Goal: Task Accomplishment & Management: Manage account settings

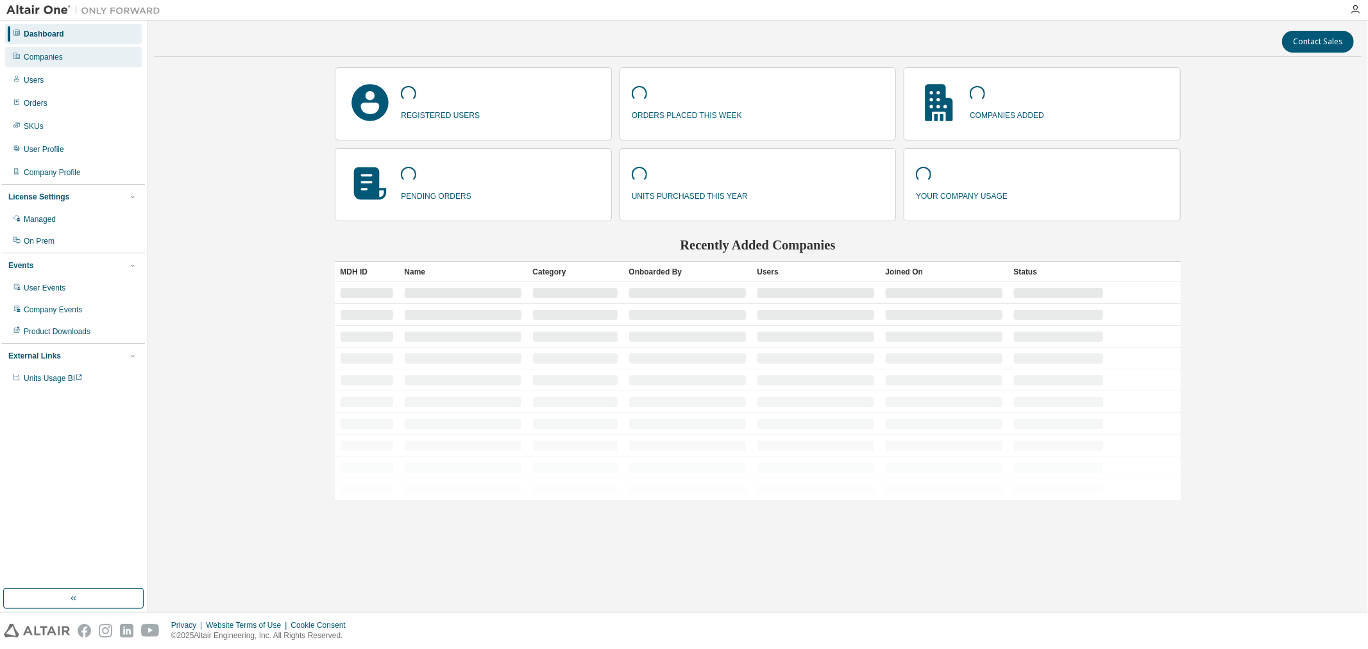
click at [45, 59] on div "Companies" at bounding box center [43, 57] width 39 height 10
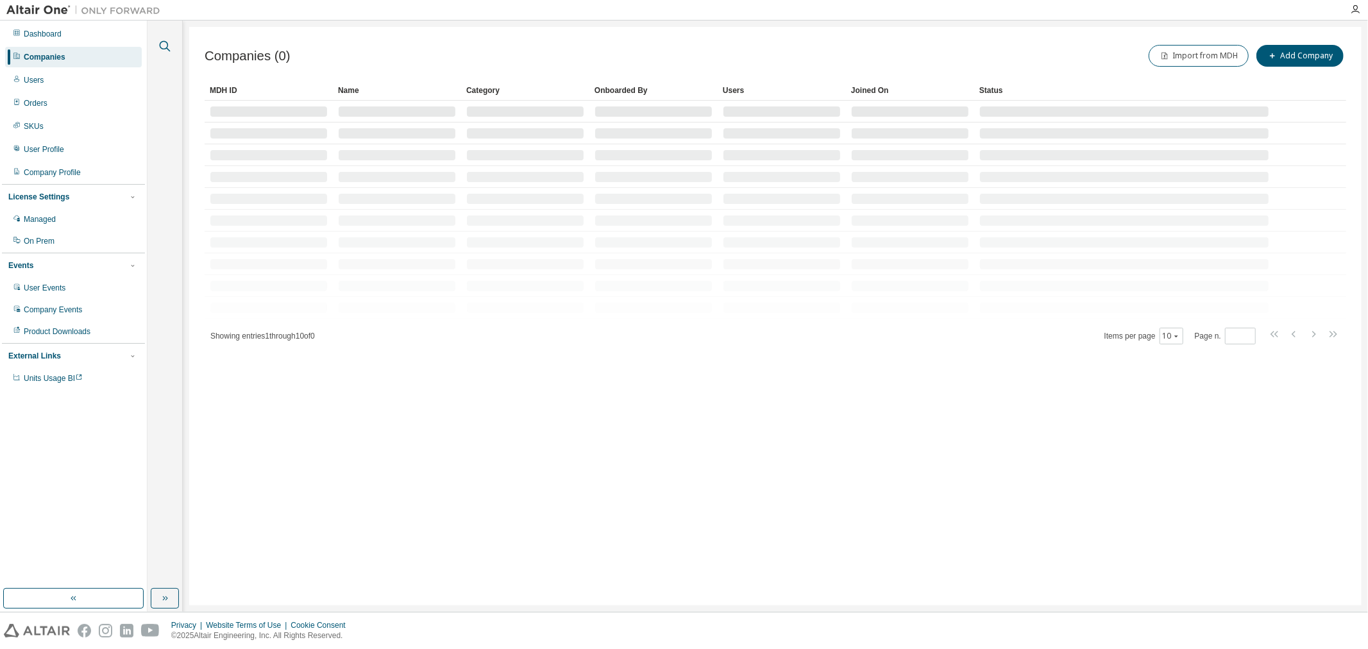
click at [164, 45] on icon "button" at bounding box center [164, 45] width 15 height 15
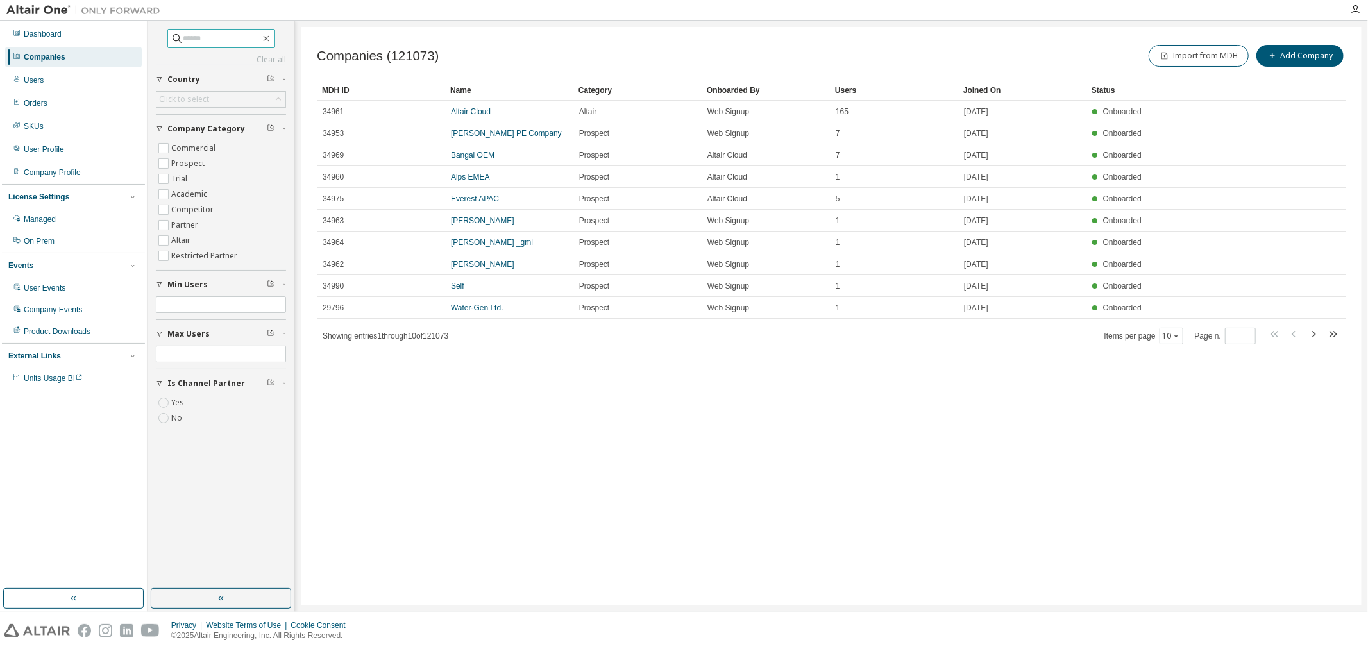
click at [183, 37] on input "text" at bounding box center [221, 38] width 77 height 13
type input "**********"
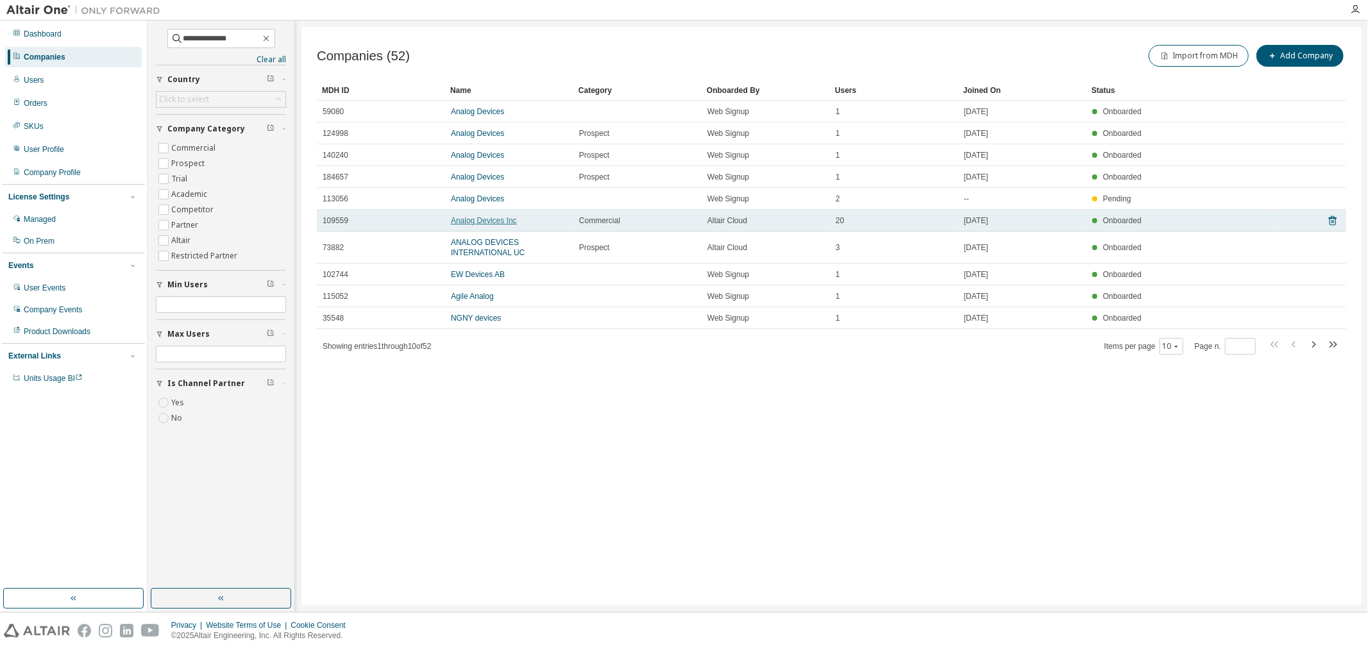
click at [479, 220] on link "Analog Devices Inc" at bounding box center [484, 220] width 66 height 9
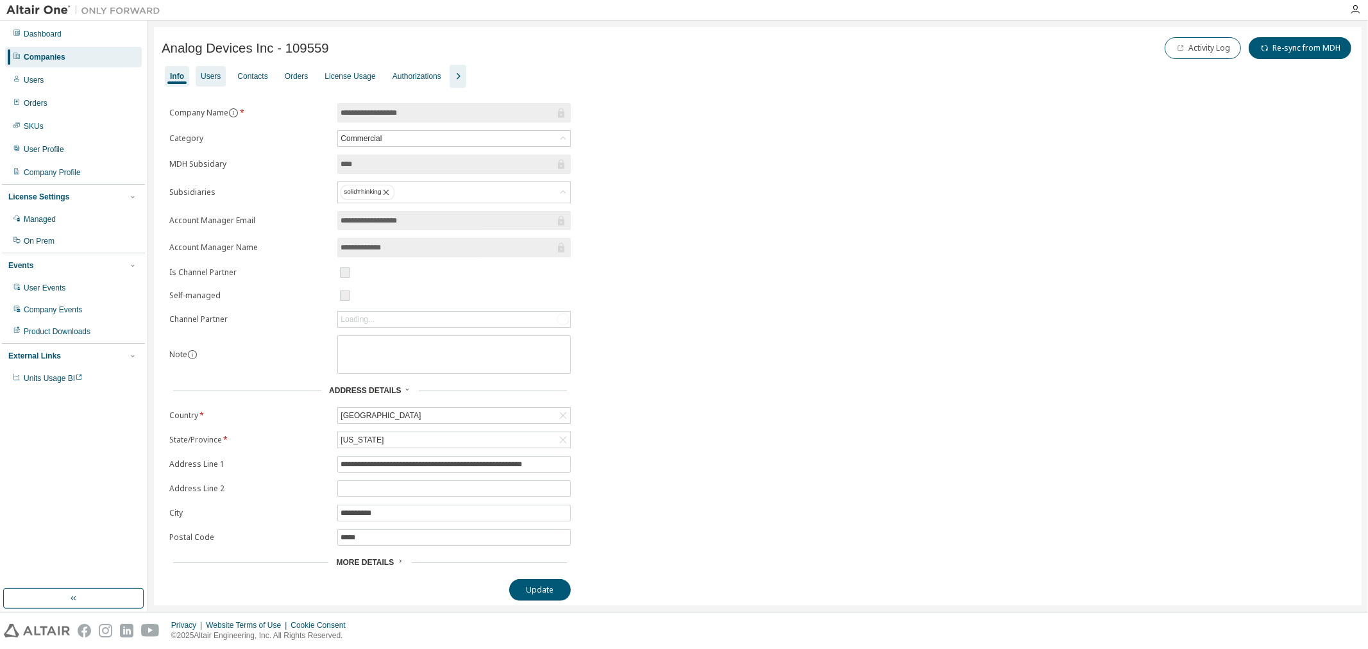
click at [206, 76] on div "Users" at bounding box center [211, 76] width 20 height 10
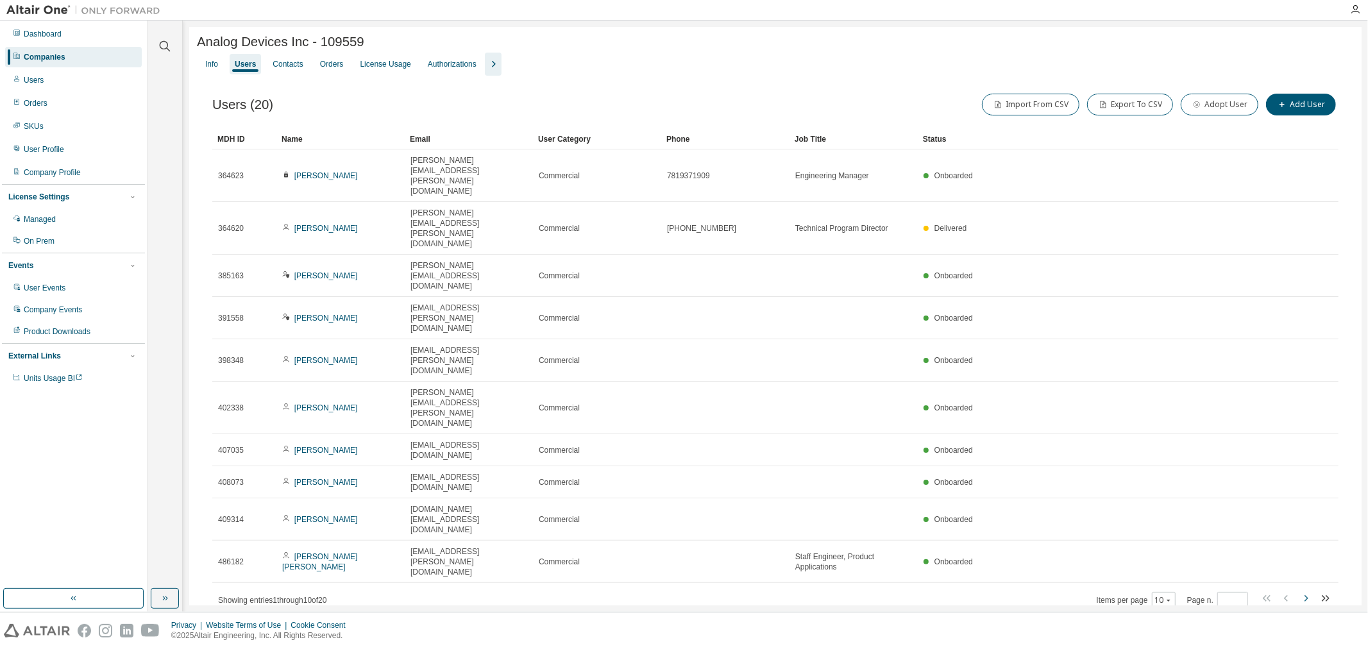
click at [1308, 591] on icon "button" at bounding box center [1305, 598] width 15 height 15
type input "*"
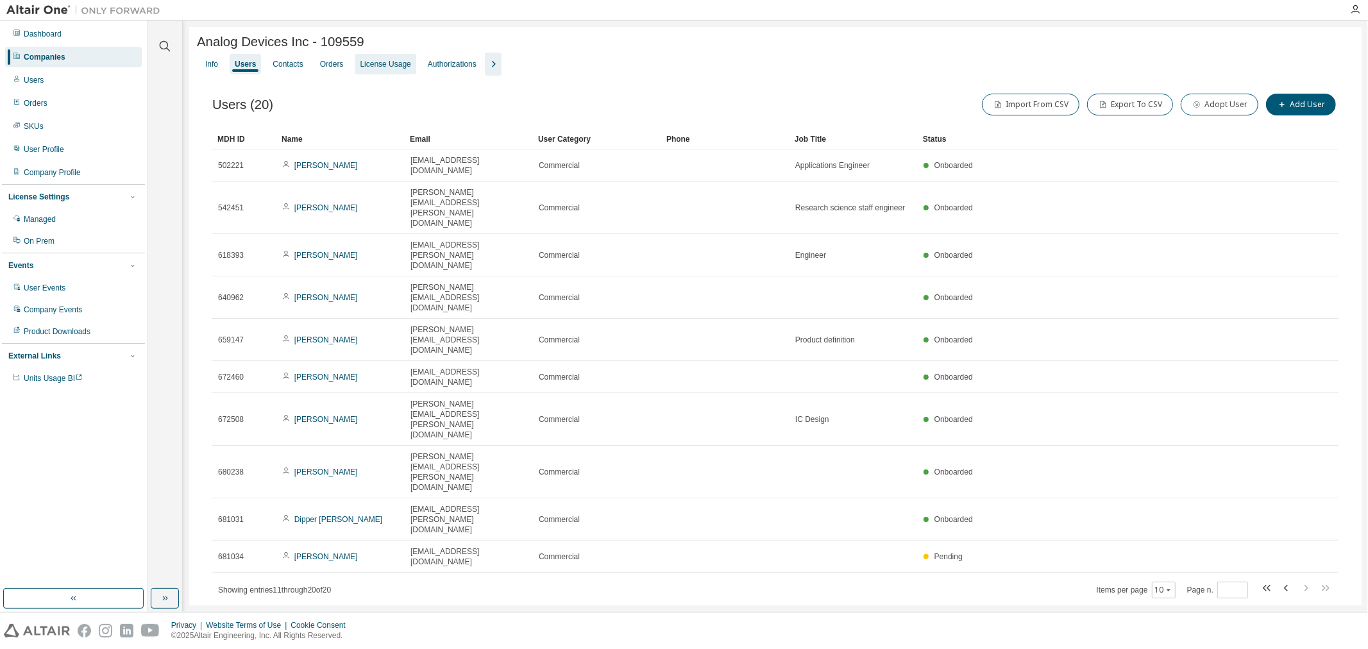
click at [386, 64] on div "License Usage" at bounding box center [385, 64] width 51 height 10
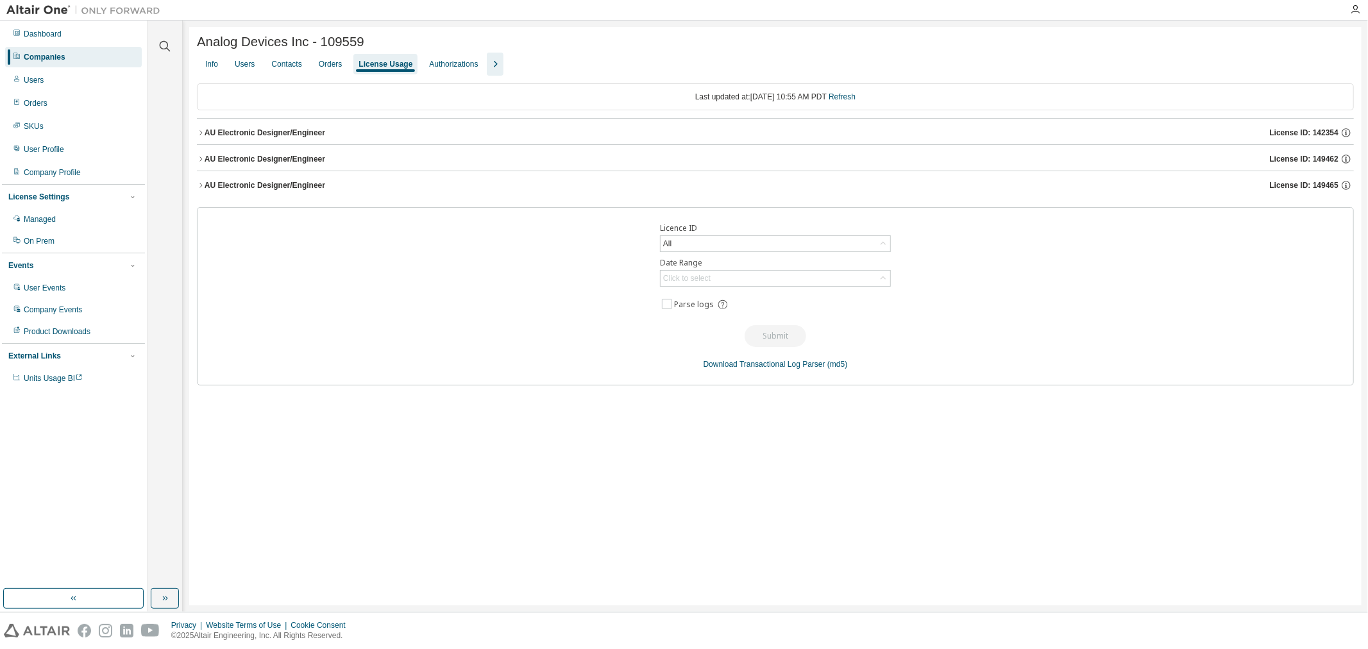
click at [764, 217] on div "Licence ID All Date Range Click to select Parse logs Submit Download Transactio…" at bounding box center [775, 296] width 1157 height 178
click at [204, 188] on icon "button" at bounding box center [201, 185] width 8 height 8
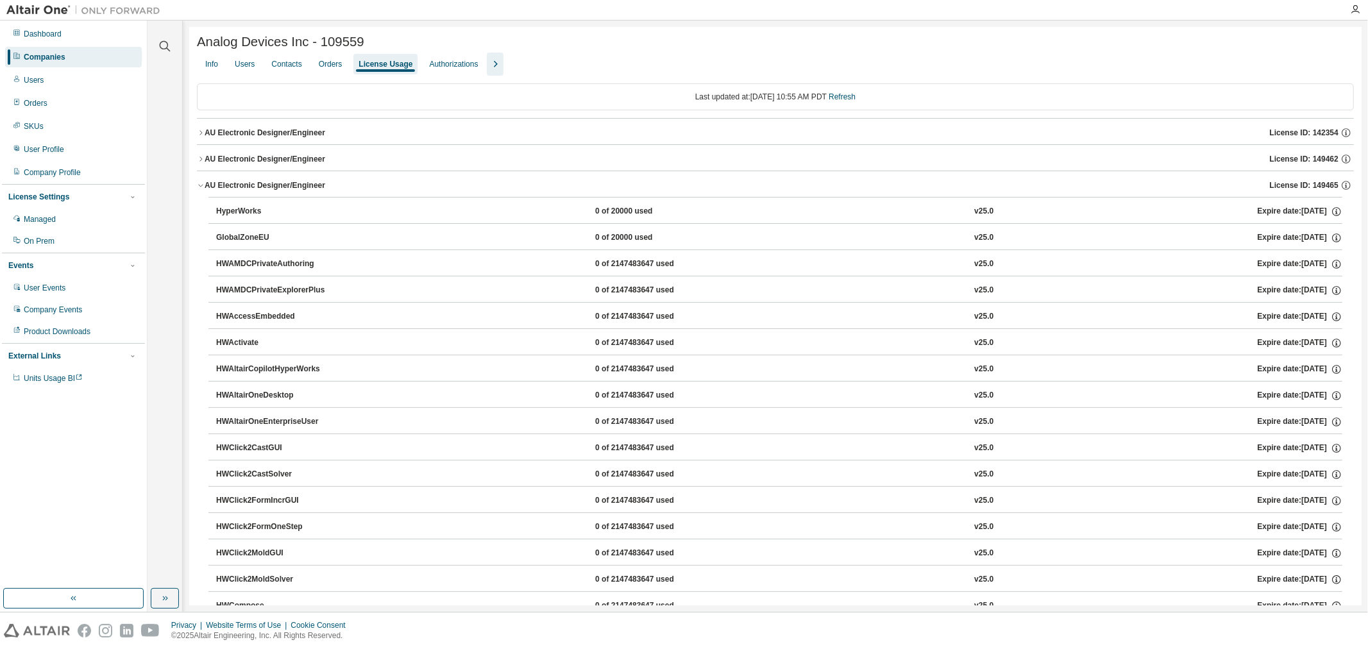
click at [202, 162] on icon "button" at bounding box center [201, 159] width 8 height 8
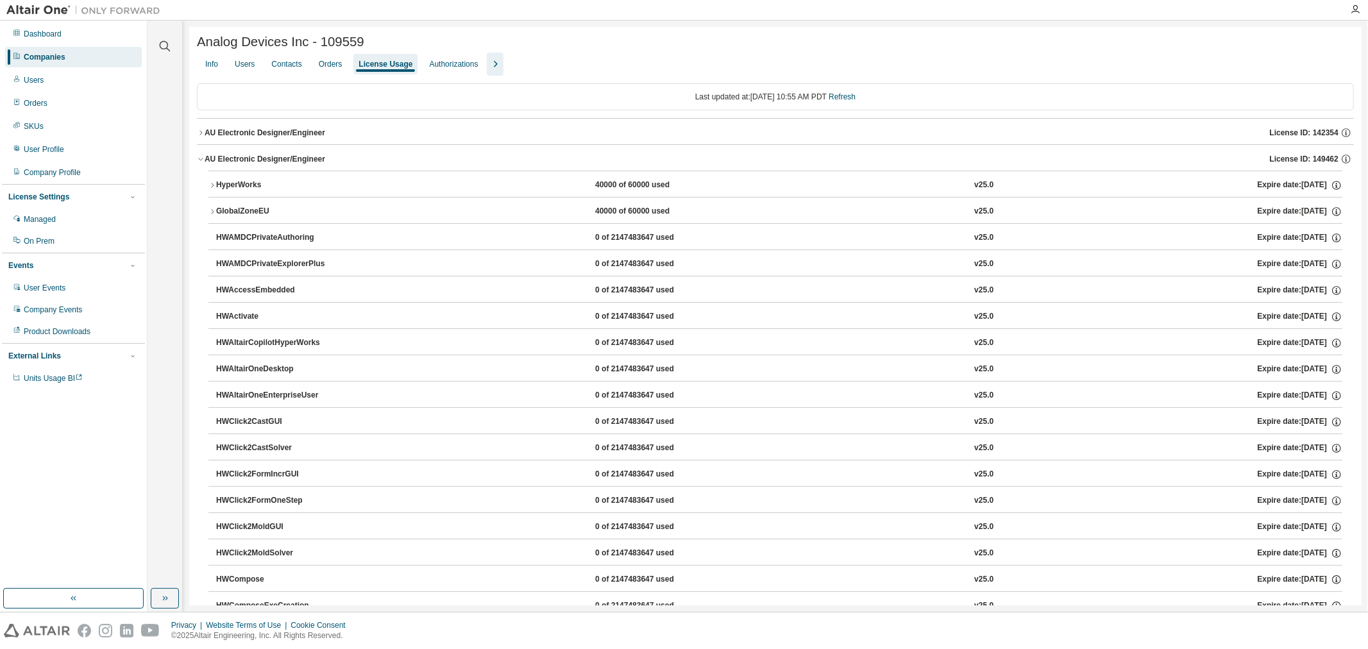
click at [200, 139] on button "AU Electronic Designer/Engineer License ID: 142354" at bounding box center [775, 133] width 1157 height 28
click at [205, 135] on div "AU Electronic Designer/Engineer" at bounding box center [265, 133] width 121 height 10
click at [203, 163] on icon "button" at bounding box center [201, 159] width 8 height 8
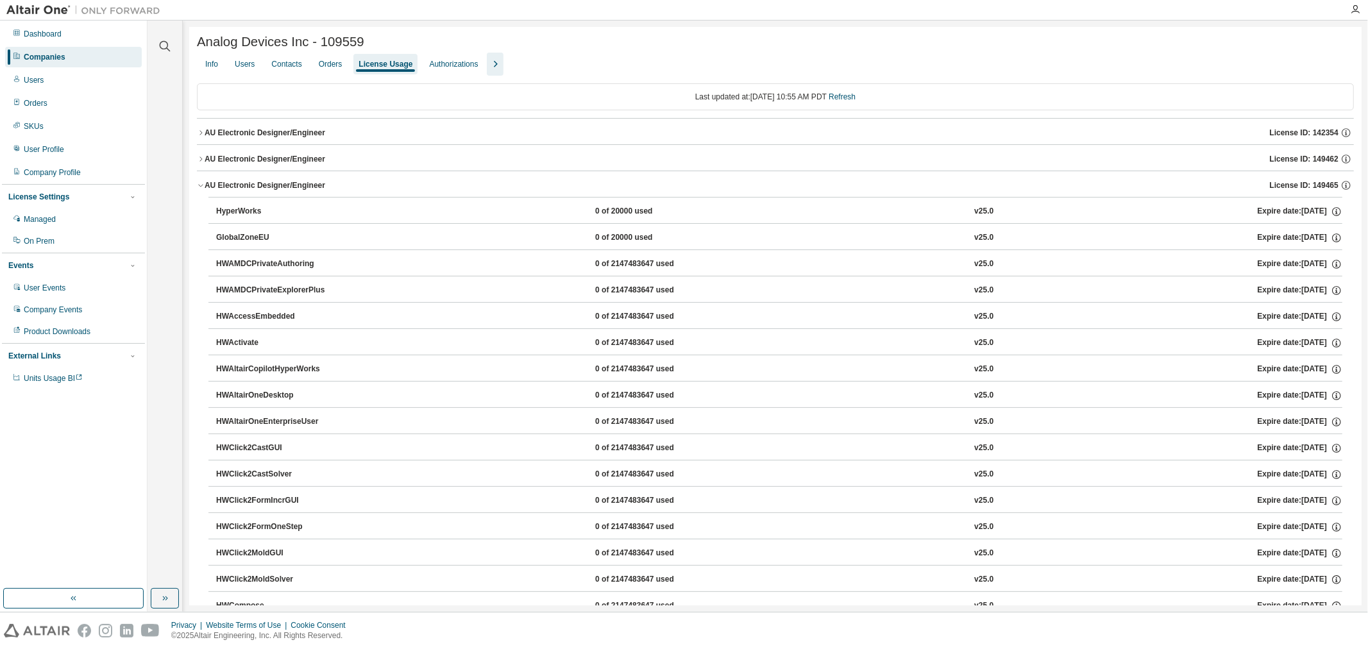
click at [202, 189] on icon "button" at bounding box center [201, 185] width 8 height 8
